Goal: Information Seeking & Learning: Learn about a topic

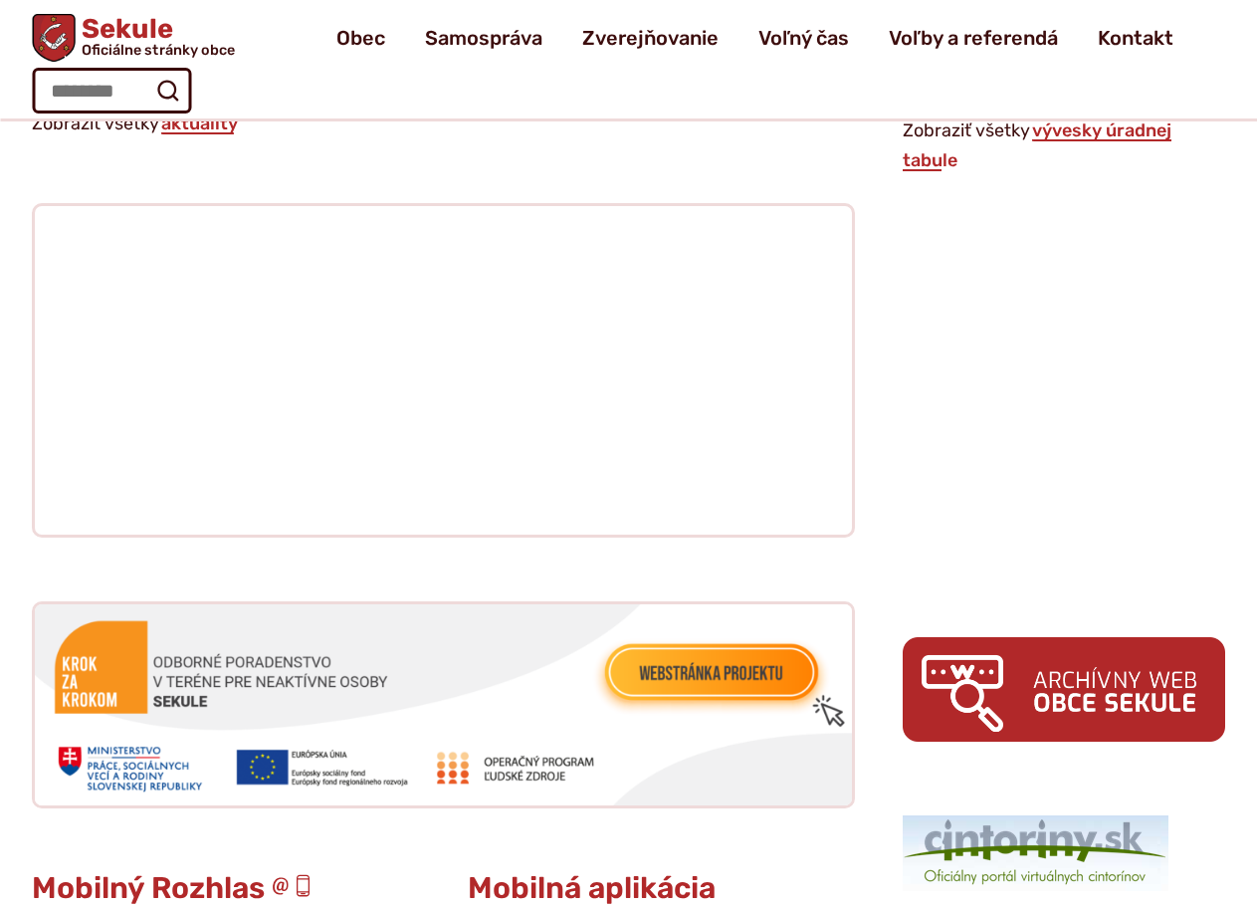
scroll to position [2562, 0]
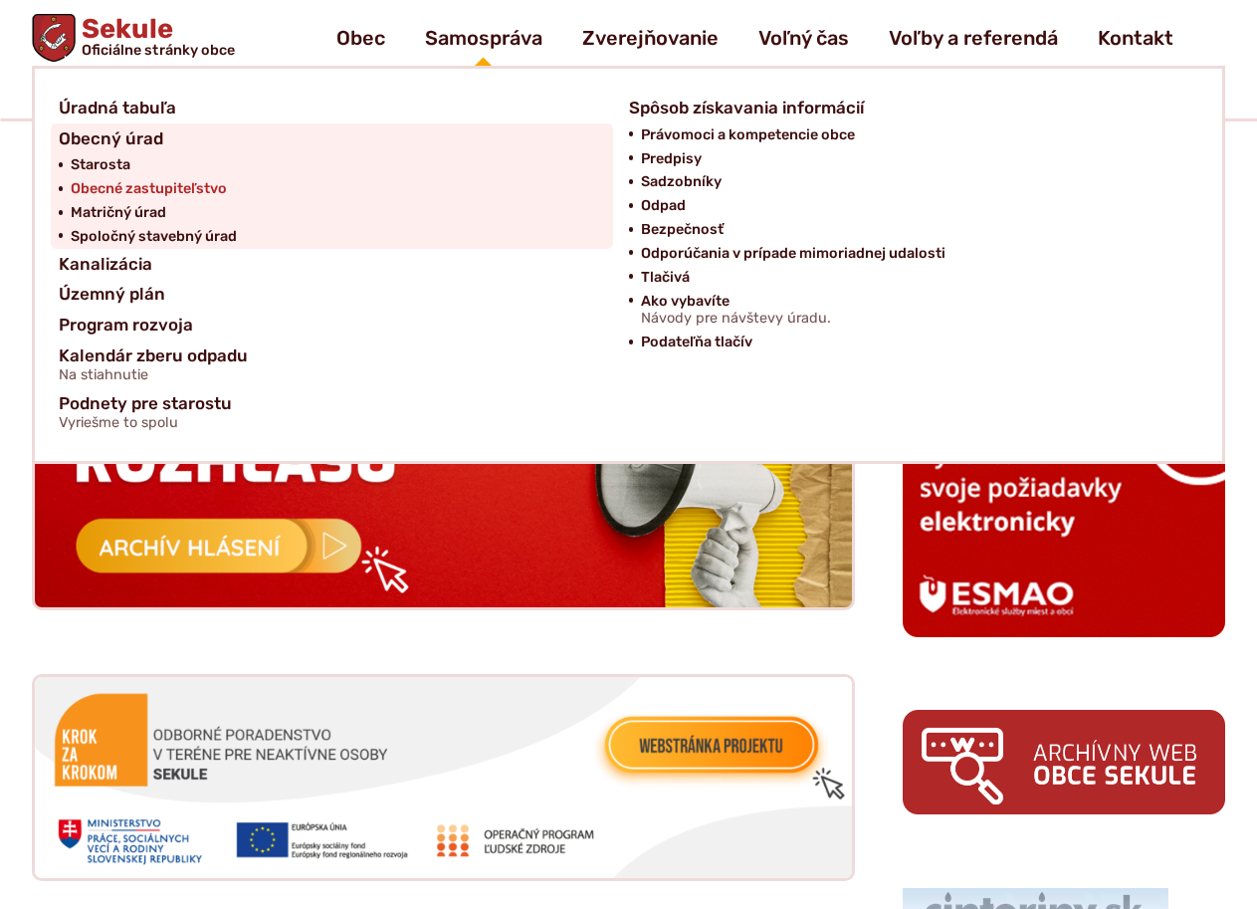
click at [112, 179] on span "Obecné zastupiteľstvo" at bounding box center [149, 189] width 156 height 24
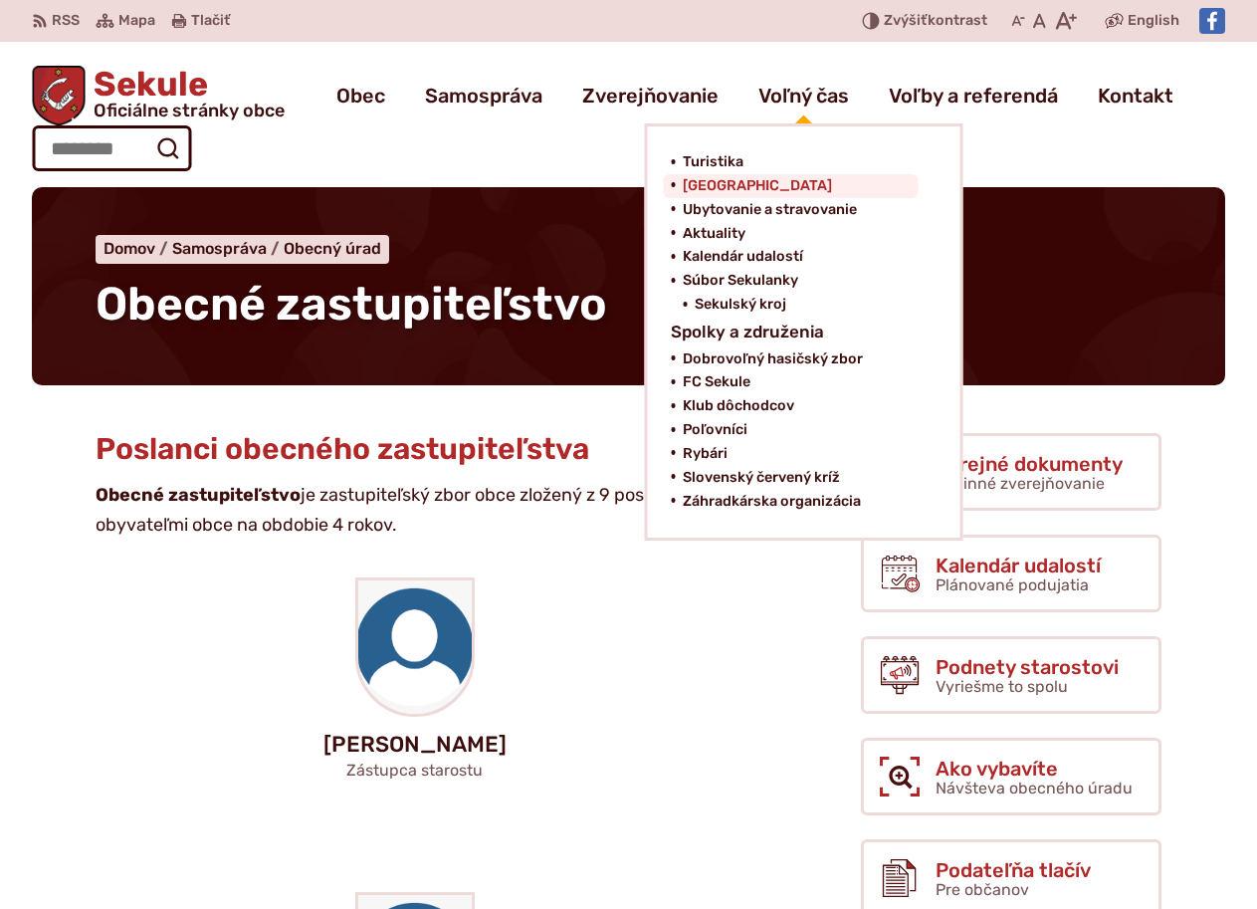
click at [741, 185] on span "[GEOGRAPHIC_DATA]" at bounding box center [757, 186] width 149 height 24
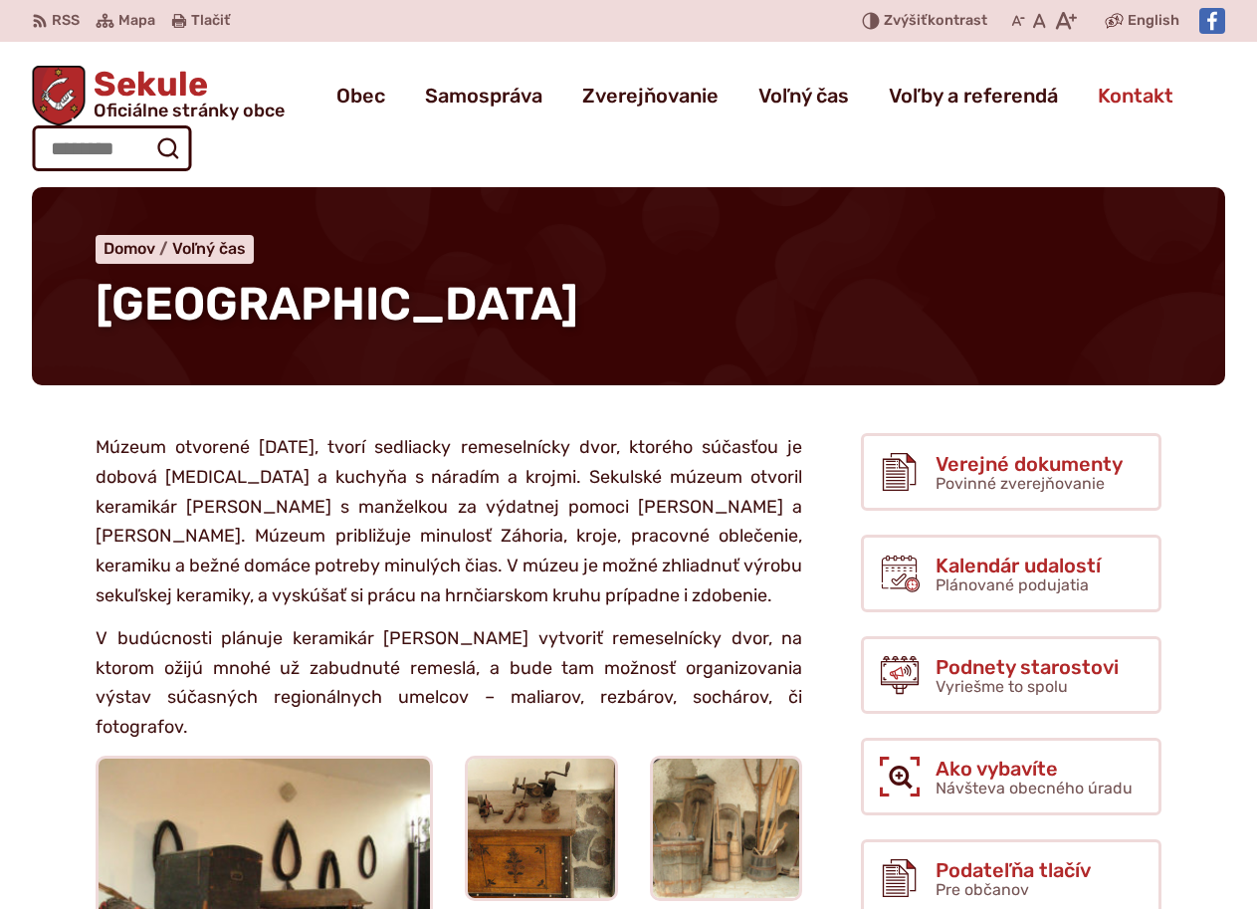
click at [1106, 92] on span "Kontakt" at bounding box center [1136, 96] width 76 height 56
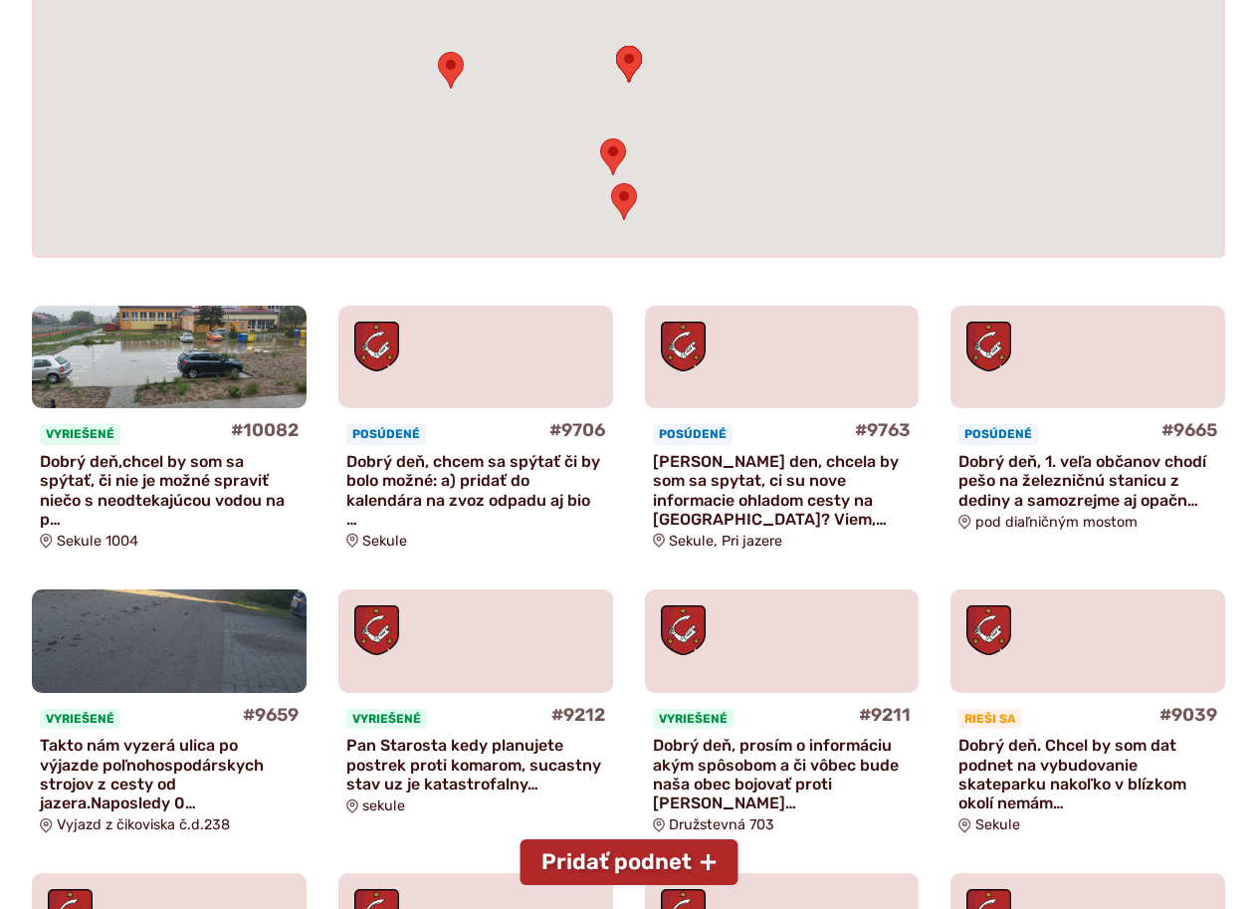
scroll to position [597, 0]
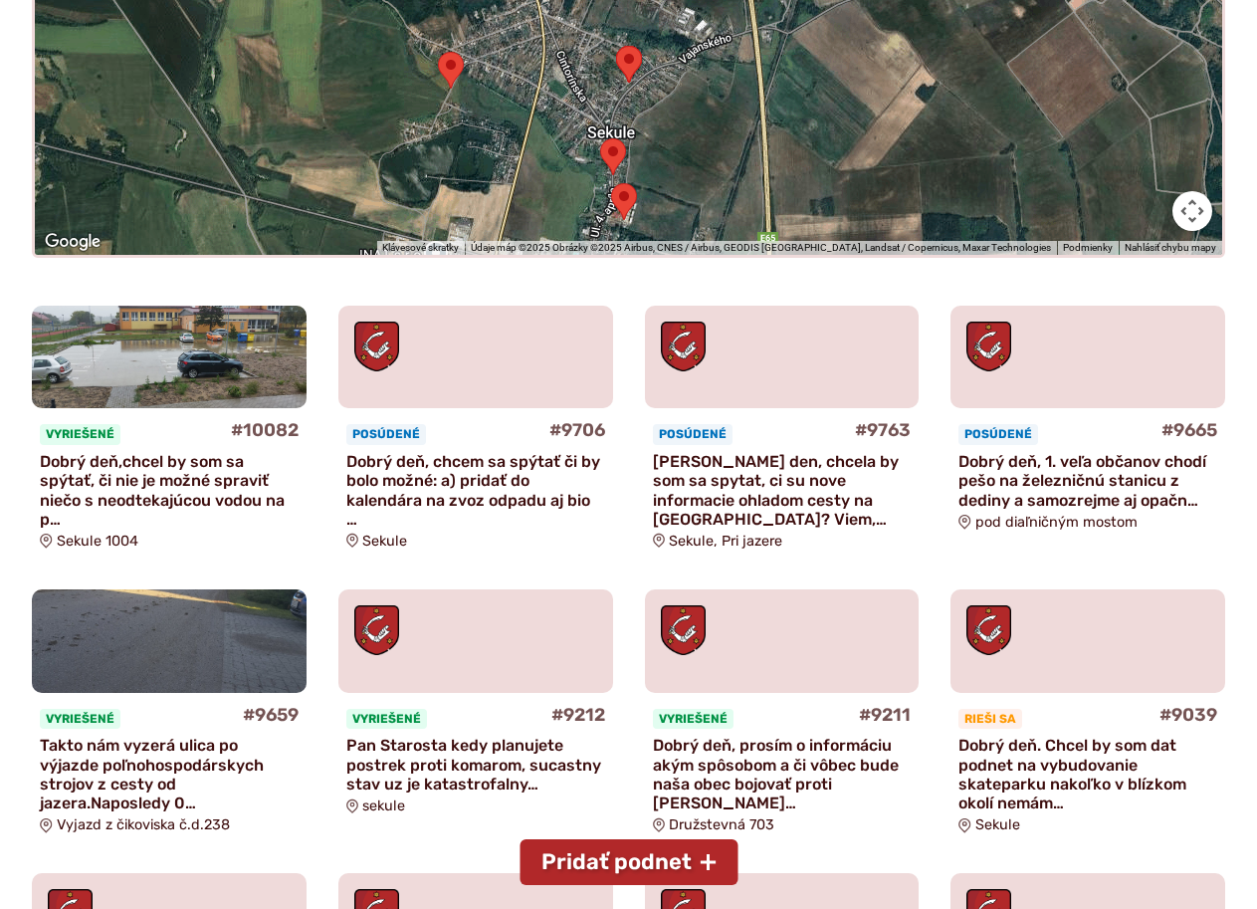
click at [833, 482] on p "Dobry den, chcela by som sa spytat, ci su nove informacie ohladom cesty na sutr…" at bounding box center [782, 490] width 259 height 77
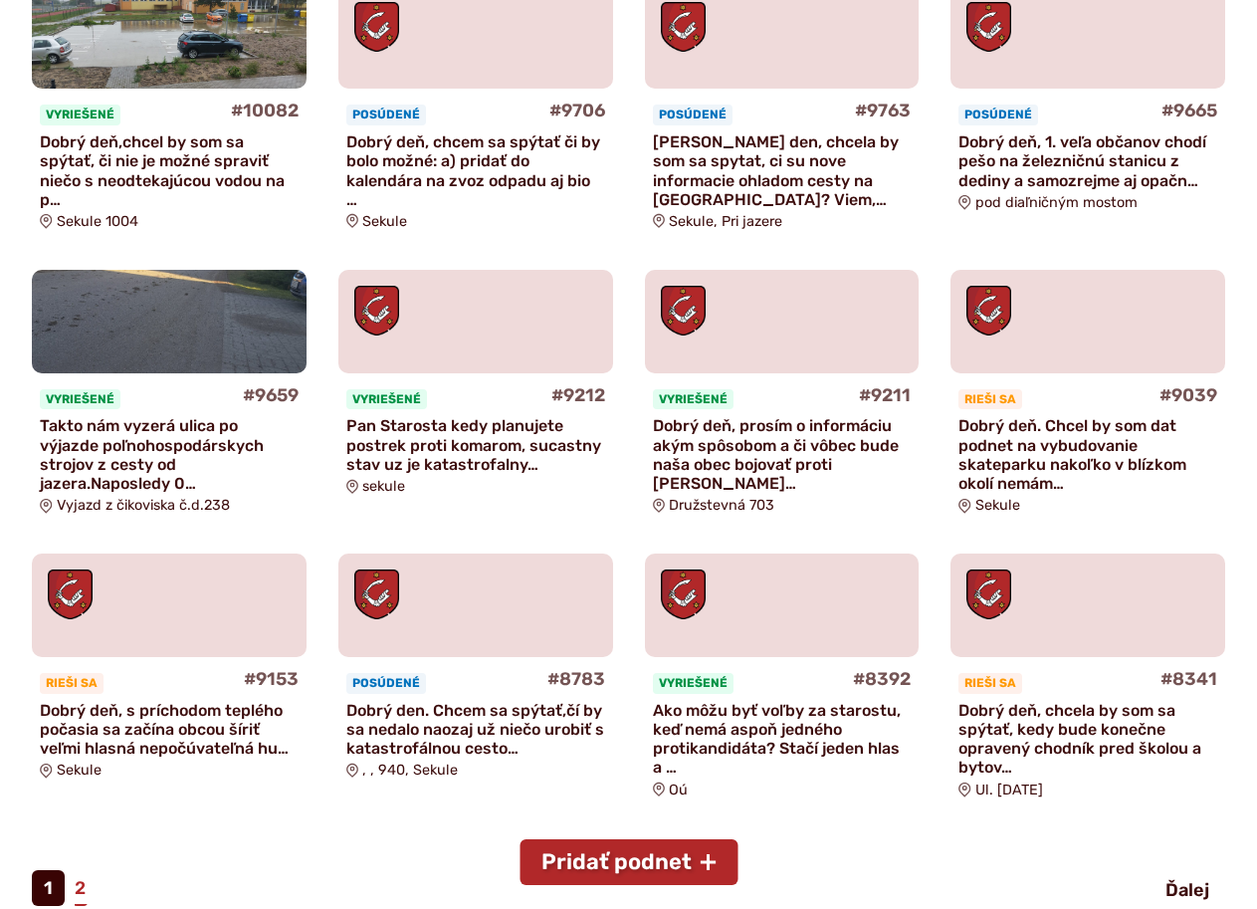
scroll to position [920, 0]
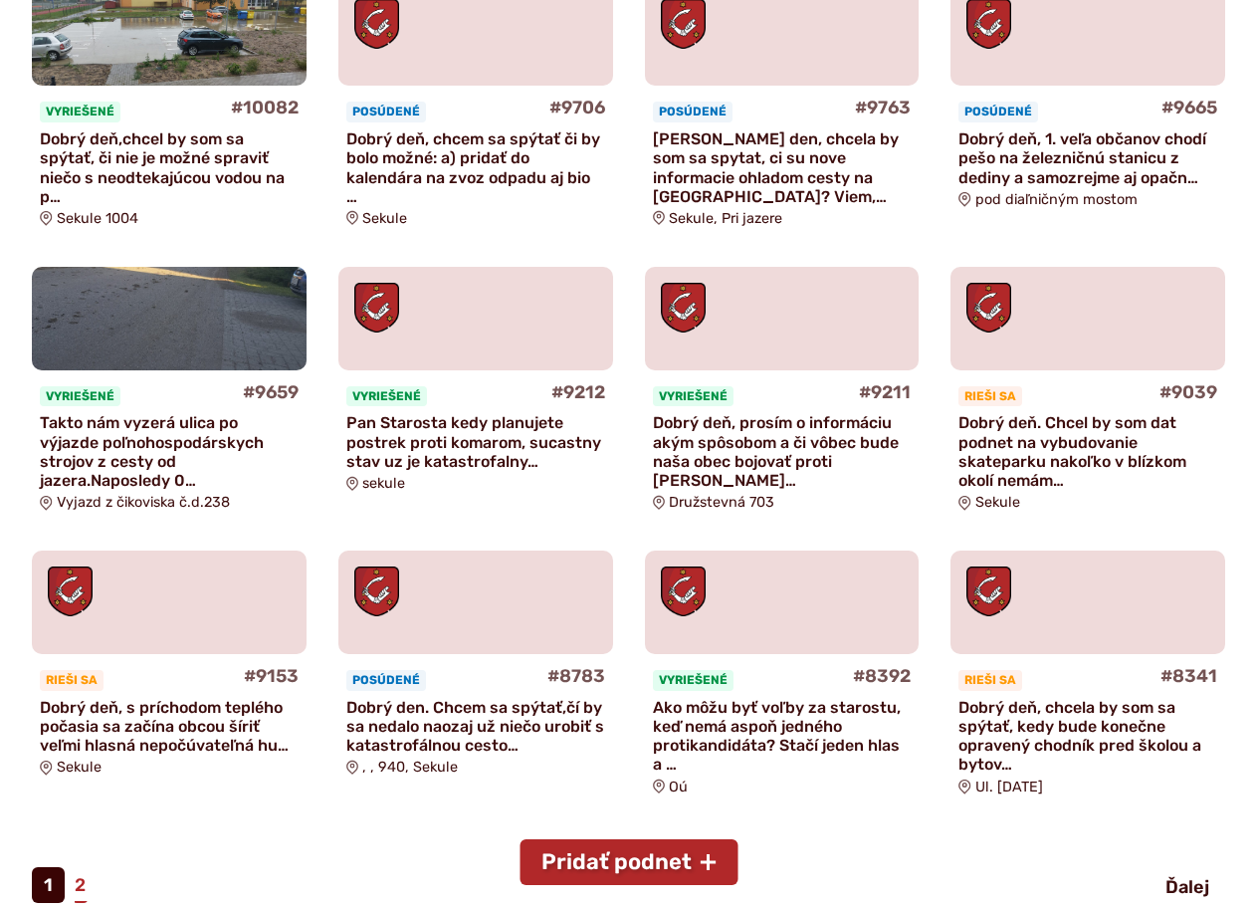
click at [1073, 434] on p "Dobrý deň. Chcel by som dat podnet na vybudovanie skateparku nakoľko v blízkom …" at bounding box center [1087, 451] width 259 height 77
click at [749, 701] on p "Ako môžu byť voľby za starostu, keď nemá aspoň jedného protikandidáta? Stačí je…" at bounding box center [782, 736] width 259 height 77
click at [275, 748] on p "Dobrý deň, s príchodom teplého počasia sa začína obcou šíriť veľmi hlasná nepoč…" at bounding box center [169, 727] width 259 height 58
click at [1015, 744] on p "Dobrý deň, chcela by som sa spýtať, kedy bude konečne opravený chodník pred ško…" at bounding box center [1087, 736] width 259 height 77
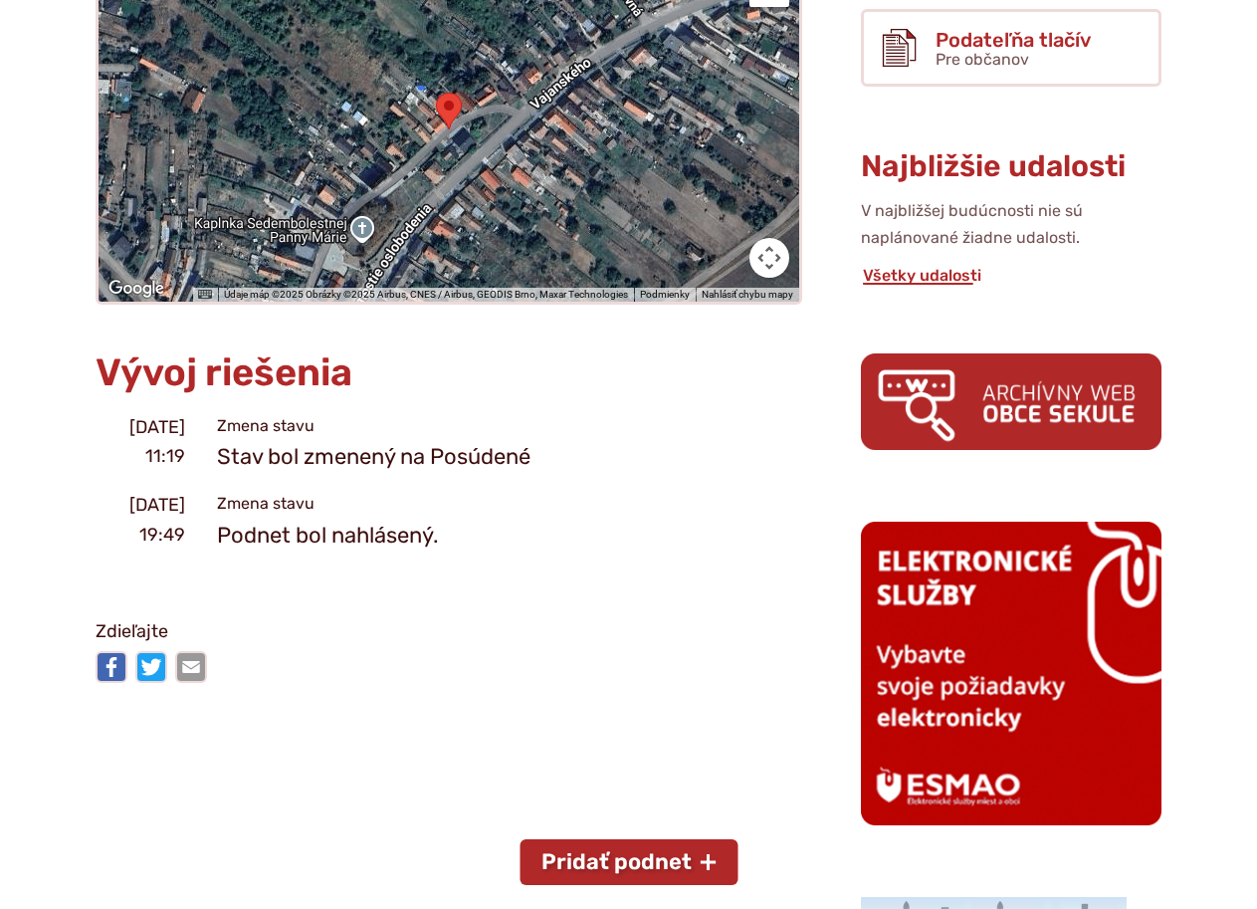
scroll to position [1095, 0]
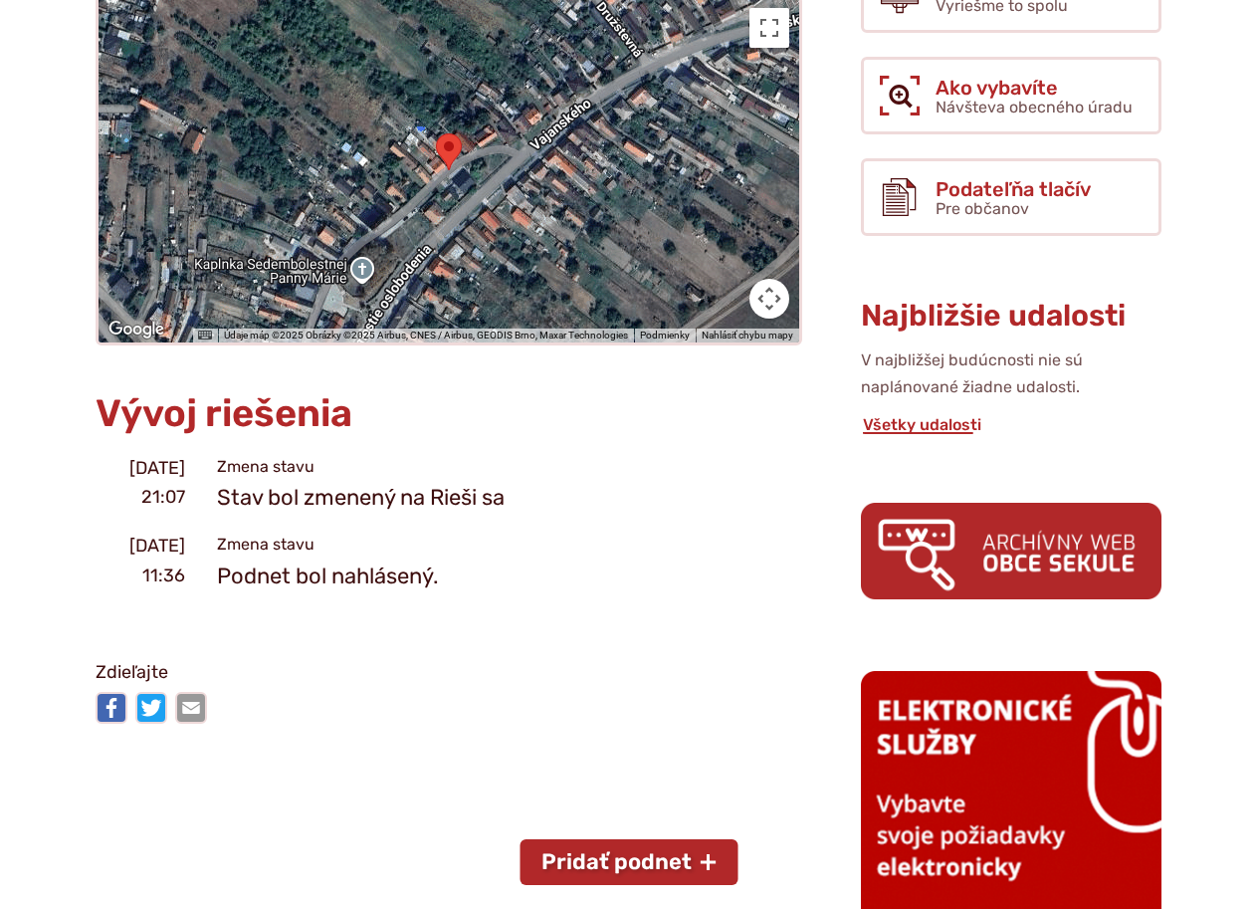
scroll to position [697, 0]
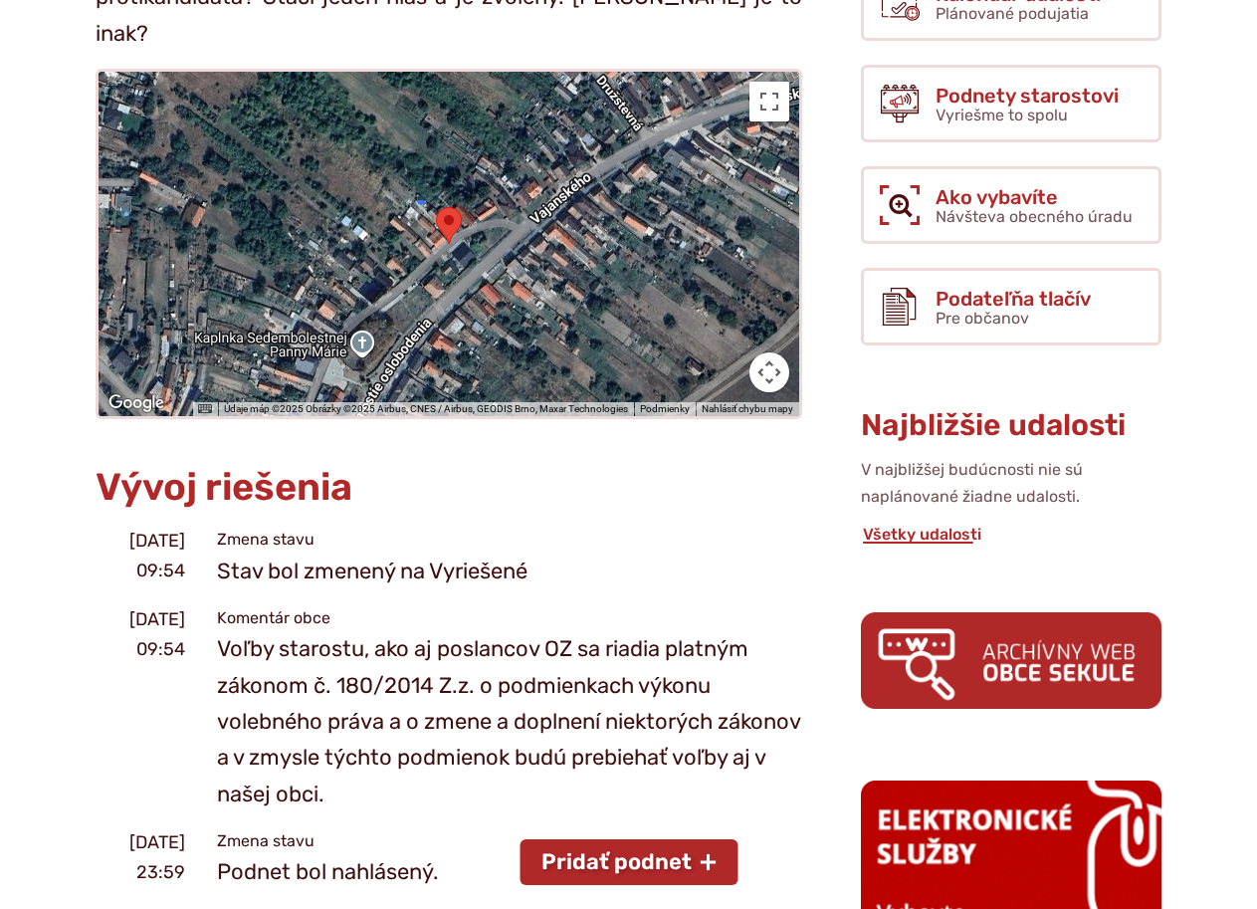
scroll to position [697, 0]
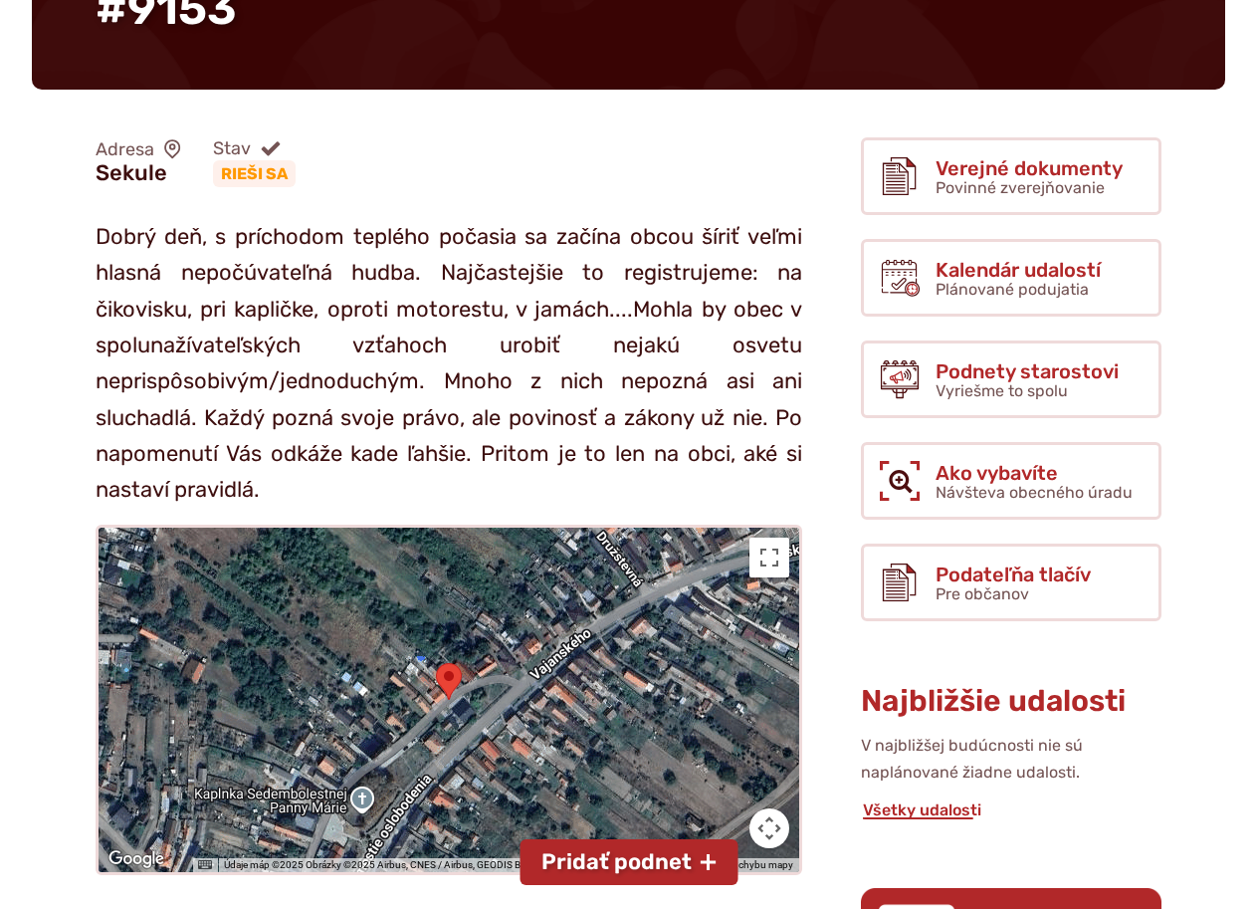
scroll to position [697, 0]
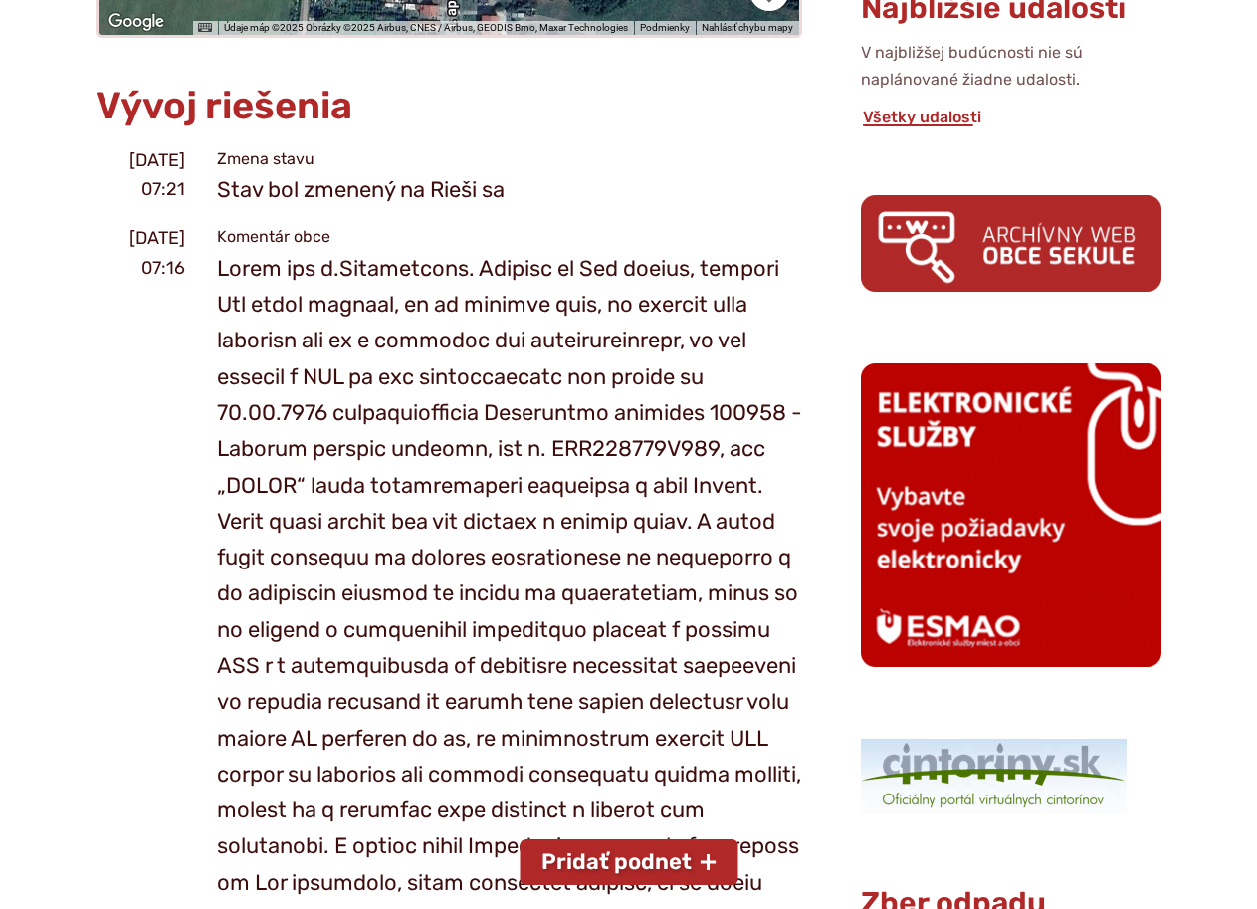
scroll to position [995, 0]
